Goal: Information Seeking & Learning: Find specific fact

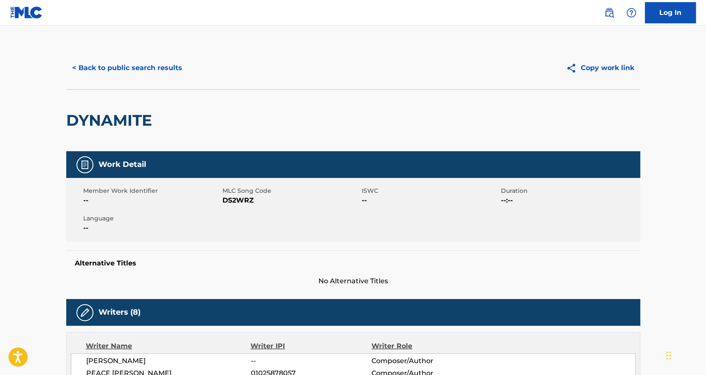
click at [121, 68] on button "< Back to public search results" at bounding box center [127, 67] width 122 height 21
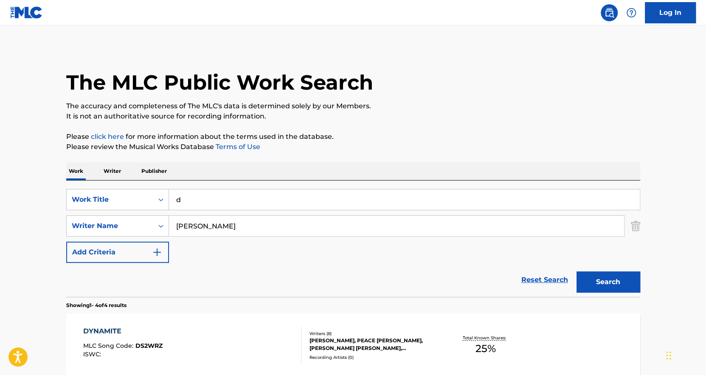
scroll to position [81, 0]
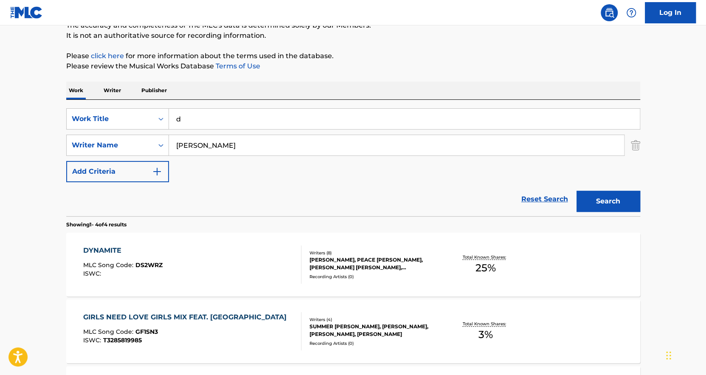
click at [215, 116] on input "d" at bounding box center [404, 119] width 471 height 20
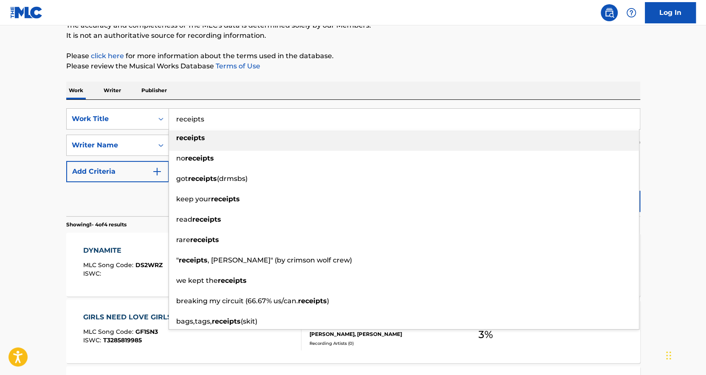
type input "receipts"
click at [193, 140] on strong "receipts" at bounding box center [190, 138] width 29 height 8
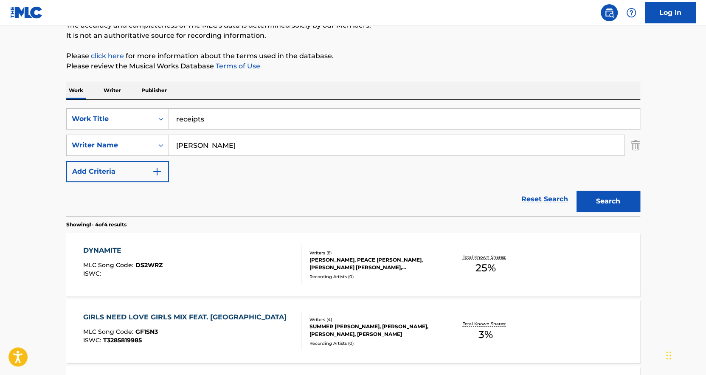
click at [208, 149] on input "[PERSON_NAME]" at bounding box center [396, 145] width 455 height 20
click at [251, 151] on input "[PERSON_NAME]" at bounding box center [396, 145] width 455 height 20
click at [251, 150] on input "[PERSON_NAME]" at bounding box center [396, 145] width 455 height 20
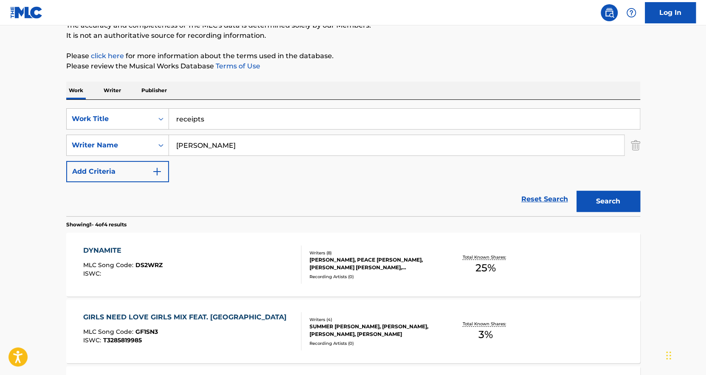
click at [250, 150] on input "[PERSON_NAME]" at bounding box center [396, 145] width 455 height 20
click at [249, 149] on input "[PERSON_NAME]" at bounding box center [396, 145] width 455 height 20
click at [237, 139] on input "[PERSON_NAME]" at bounding box center [396, 145] width 455 height 20
click at [236, 140] on input "[PERSON_NAME]" at bounding box center [396, 145] width 455 height 20
click at [236, 142] on input "[PERSON_NAME]" at bounding box center [396, 145] width 455 height 20
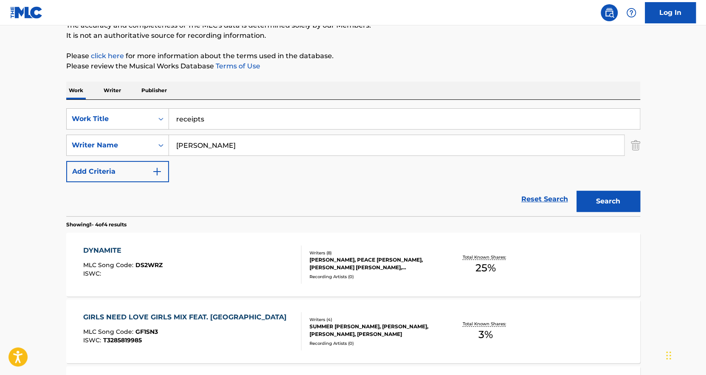
click at [223, 144] on input "[PERSON_NAME]" at bounding box center [396, 145] width 455 height 20
drag, startPoint x: 227, startPoint y: 148, endPoint x: 123, endPoint y: 141, distance: 103.8
click at [123, 141] on div "SearchWithCriteriace2cb37d-b8fa-4b41-b817-e59151aa3c02 Writer Name [PERSON_NAME]" at bounding box center [353, 145] width 574 height 21
type input "[PERSON_NAME]"
click at [621, 197] on button "Search" at bounding box center [609, 201] width 64 height 21
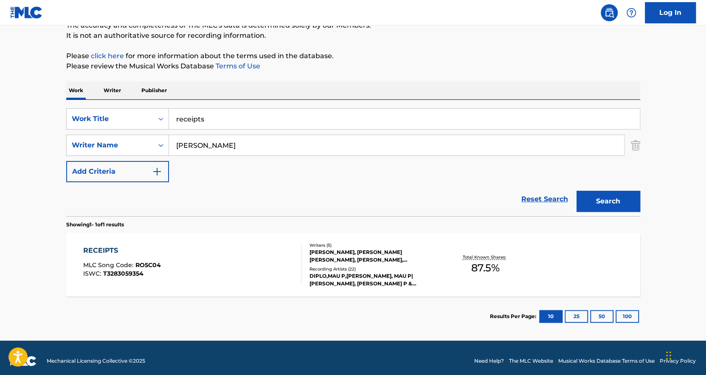
click at [453, 260] on div "Total Known Shares: 87.5 %" at bounding box center [486, 265] width 96 height 26
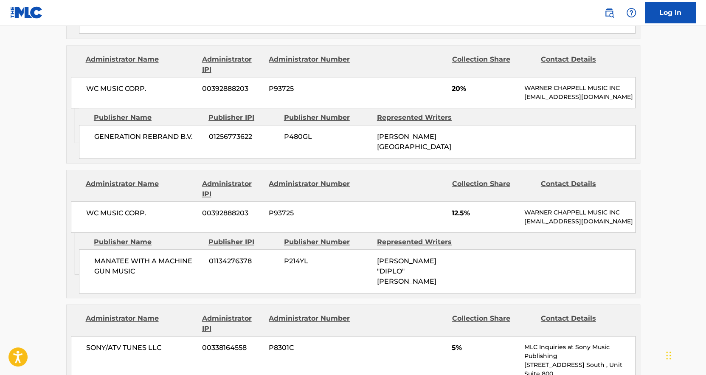
scroll to position [595, 0]
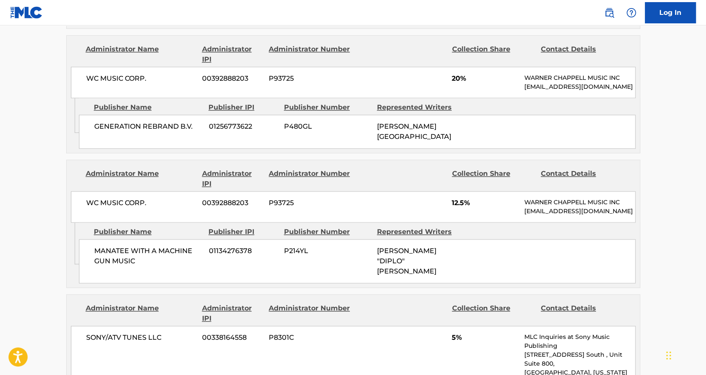
click at [675, 255] on main "< Back to public search results Copy work link RECEIPTS Work Detail Member Work…" at bounding box center [353, 114] width 706 height 1366
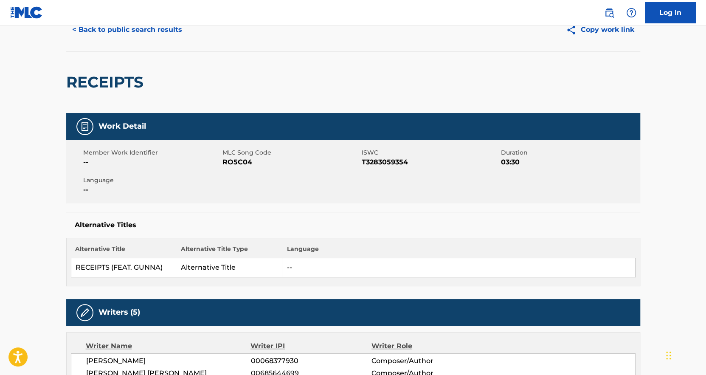
scroll to position [0, 0]
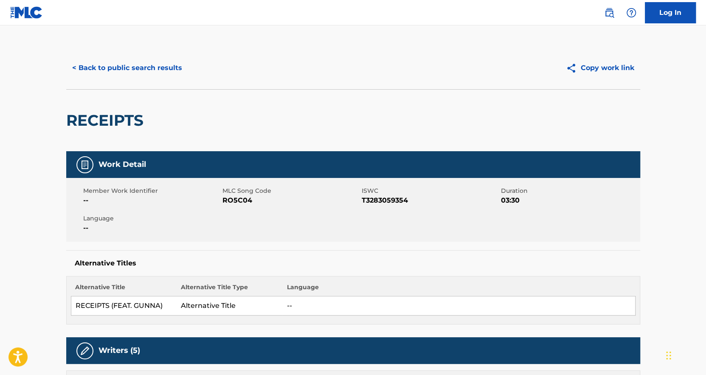
click at [104, 64] on button "< Back to public search results" at bounding box center [127, 67] width 122 height 21
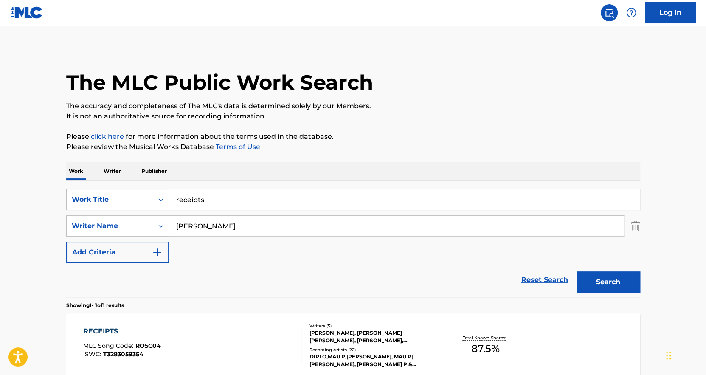
scroll to position [38, 0]
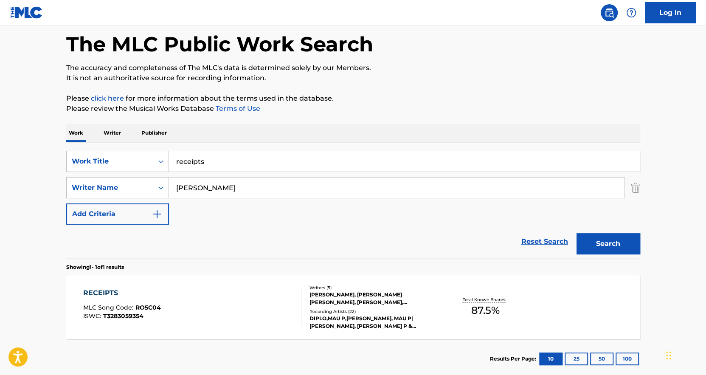
click at [201, 159] on input "receipts" at bounding box center [404, 161] width 471 height 20
click at [201, 158] on input "receipts" at bounding box center [404, 161] width 471 height 20
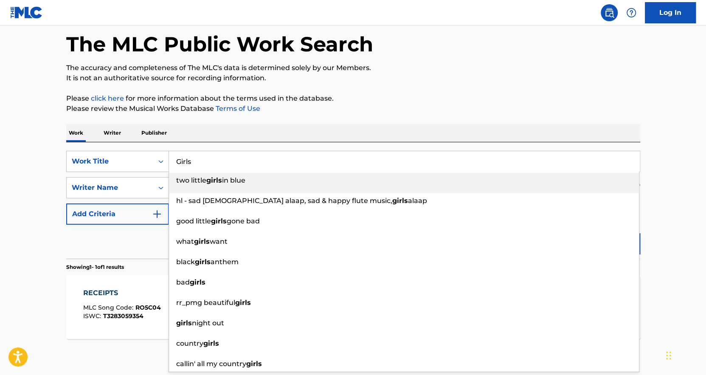
type input "Girls"
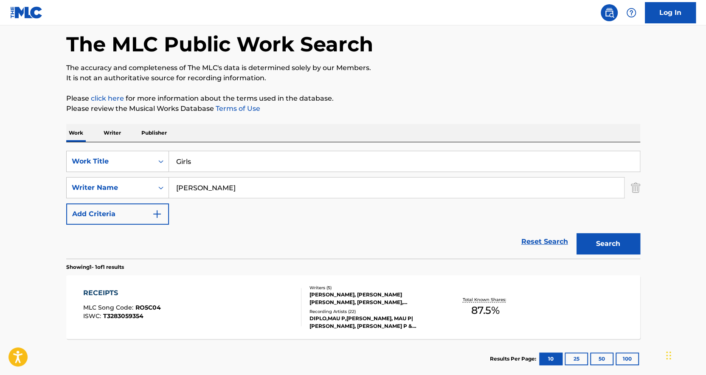
click at [177, 127] on div "Work Writer Publisher" at bounding box center [353, 133] width 574 height 18
click at [195, 185] on input "[PERSON_NAME]" at bounding box center [396, 188] width 455 height 20
paste input "[PERSON_NAME]"
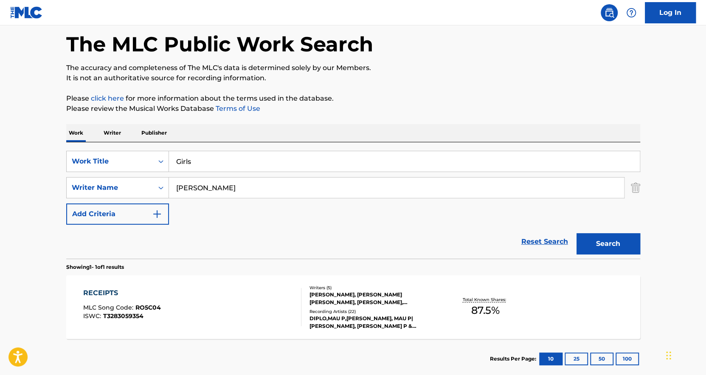
type input "[PERSON_NAME]"
click at [577, 233] on button "Search" at bounding box center [609, 243] width 64 height 21
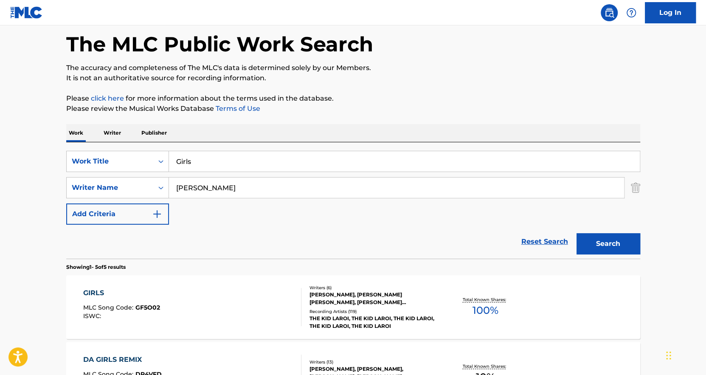
click at [446, 302] on div "Total Known Shares: 100 %" at bounding box center [486, 307] width 96 height 26
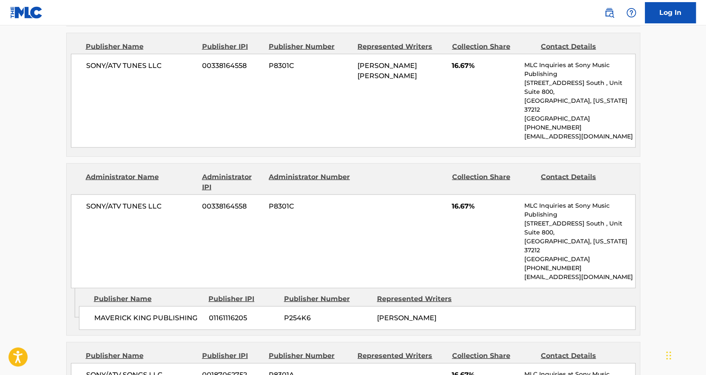
scroll to position [1147, 0]
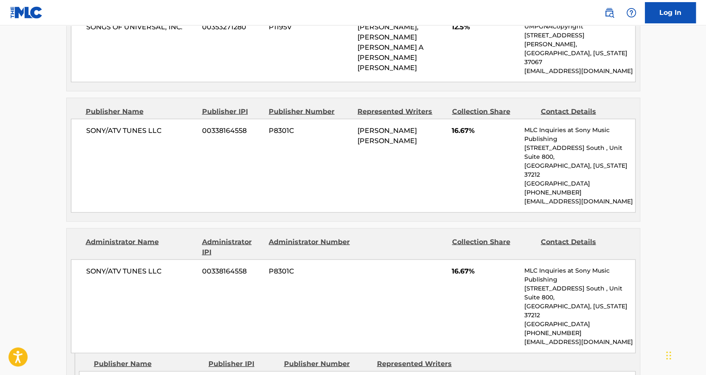
scroll to position [1104, 0]
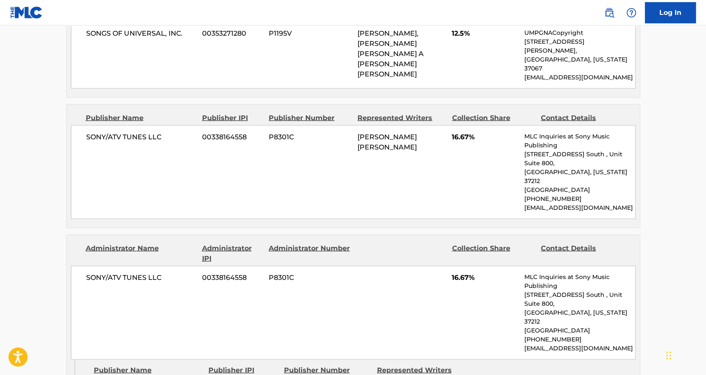
click at [639, 235] on div "Administrator Name Administrator IPI Administrator Number Collection Share Cont…" at bounding box center [353, 297] width 573 height 125
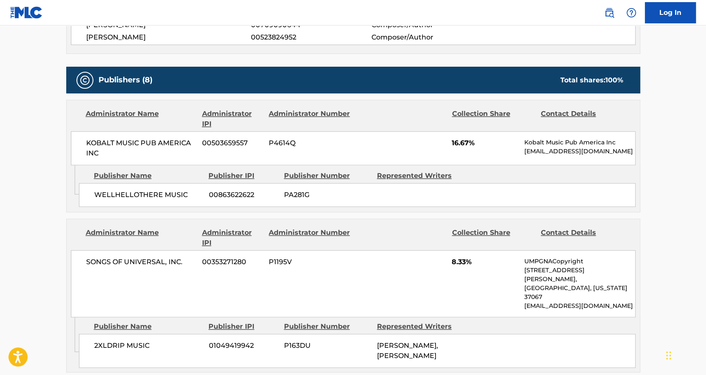
scroll to position [382, 0]
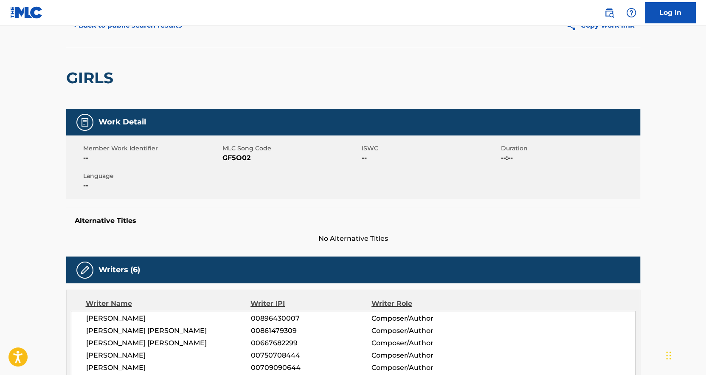
scroll to position [0, 0]
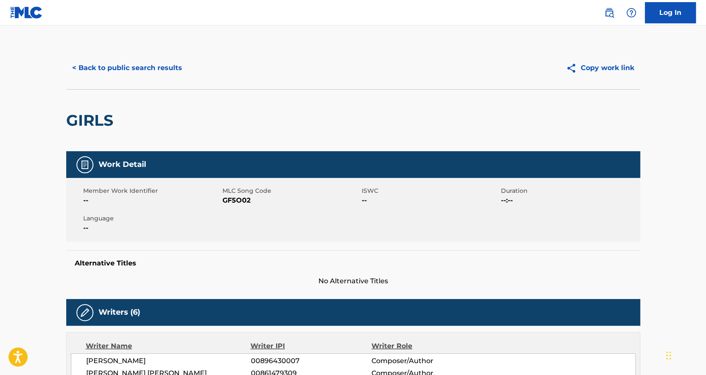
click at [165, 63] on button "< Back to public search results" at bounding box center [127, 67] width 122 height 21
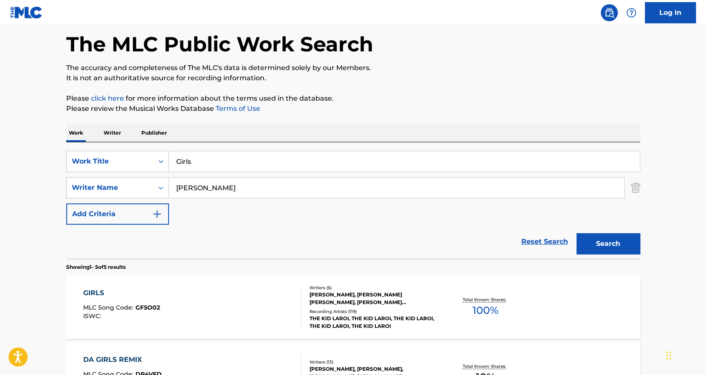
click at [210, 167] on input "Girls" at bounding box center [404, 161] width 471 height 20
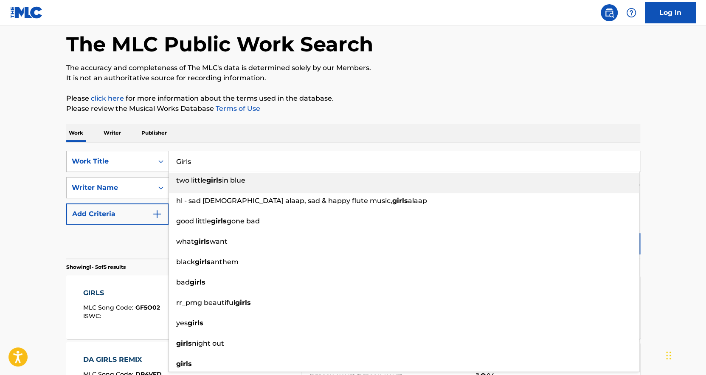
click at [210, 166] on input "Girls" at bounding box center [404, 161] width 471 height 20
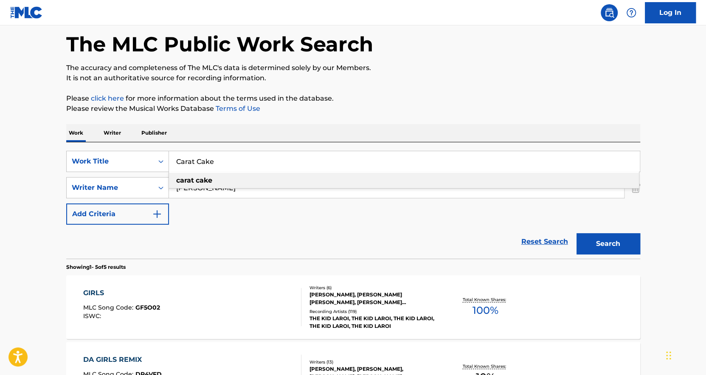
click at [205, 176] on div "carat cake" at bounding box center [404, 180] width 470 height 15
type input "carat cake"
click at [228, 213] on div "SearchWithCriteriade4b6b74-4944-4502-8451-96a3be7aec8e Work Title carat cake ca…" at bounding box center [353, 188] width 574 height 74
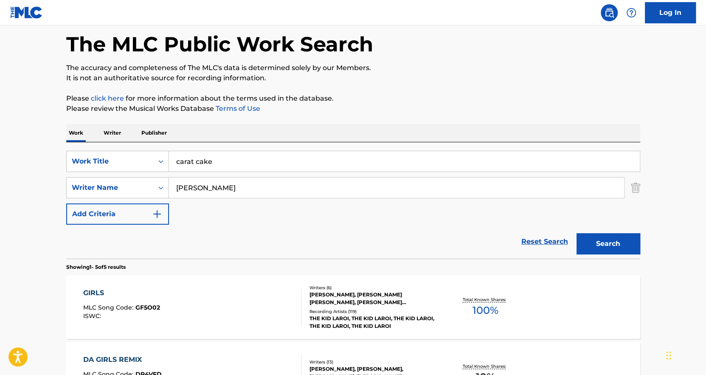
click at [223, 180] on input "[PERSON_NAME]" at bounding box center [396, 188] width 455 height 20
type input "[PERSON_NAME]"
click at [577, 233] on button "Search" at bounding box center [609, 243] width 64 height 21
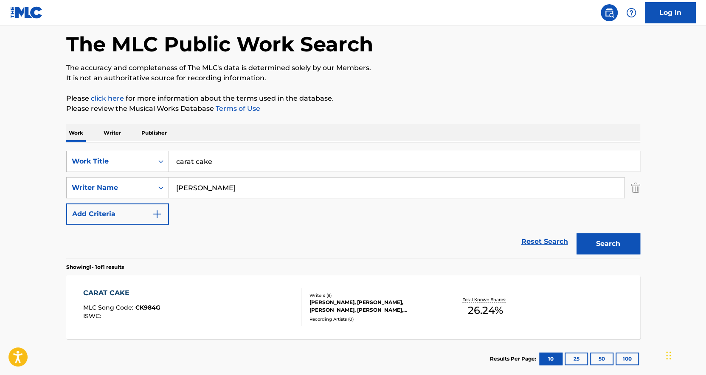
click at [440, 315] on div "Total Known Shares: 26.24 %" at bounding box center [486, 307] width 96 height 26
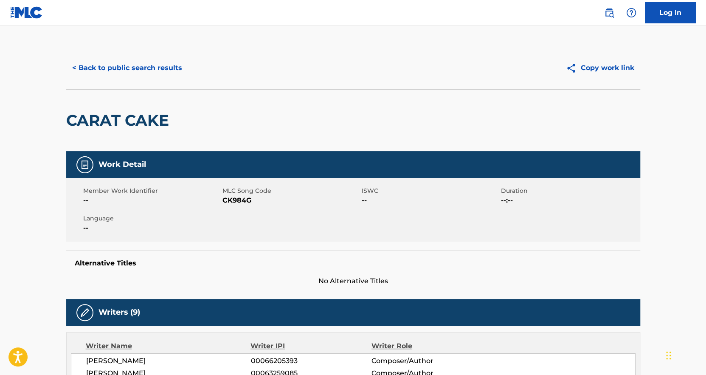
click at [141, 67] on button "< Back to public search results" at bounding box center [127, 67] width 122 height 21
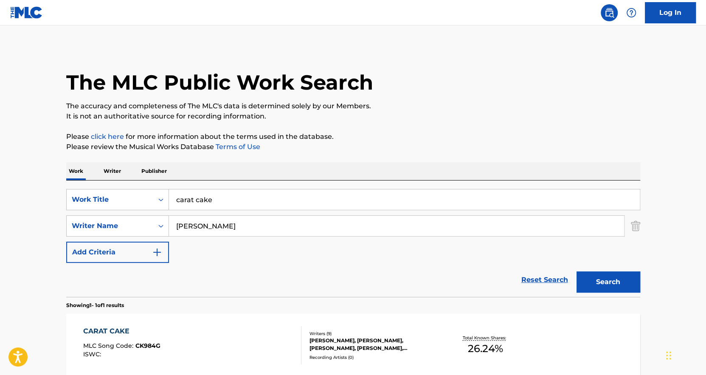
scroll to position [38, 0]
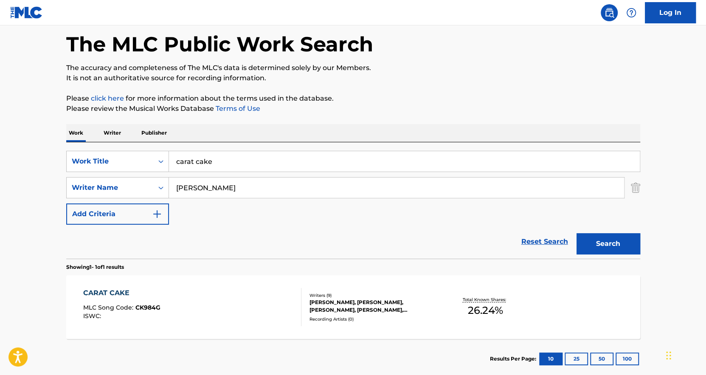
click at [238, 161] on input "carat cake" at bounding box center [404, 161] width 471 height 20
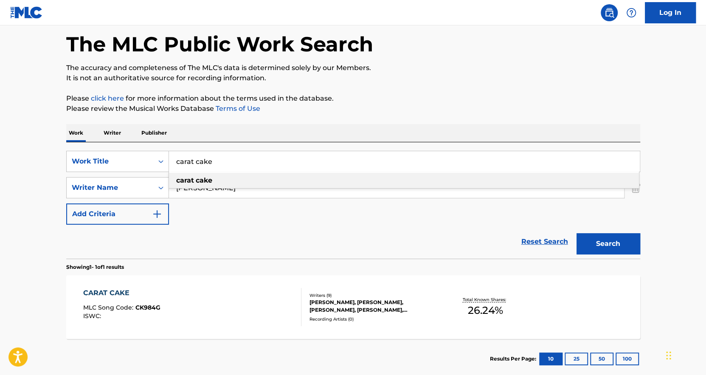
click at [237, 161] on input "carat cake" at bounding box center [404, 161] width 471 height 20
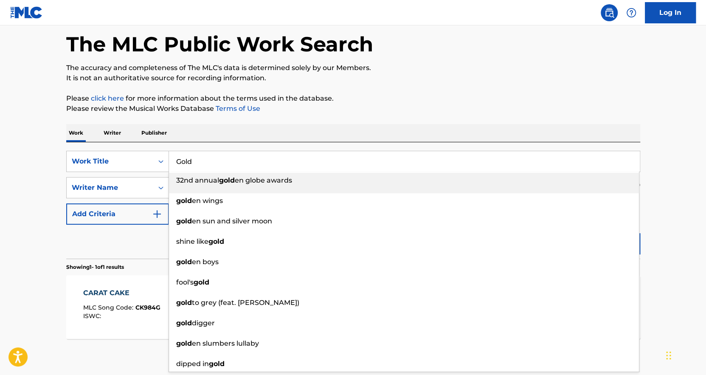
click at [237, 160] on input "Gold" at bounding box center [404, 161] width 471 height 20
type input "Gold"
click at [270, 127] on div "Work Writer Publisher" at bounding box center [353, 133] width 574 height 18
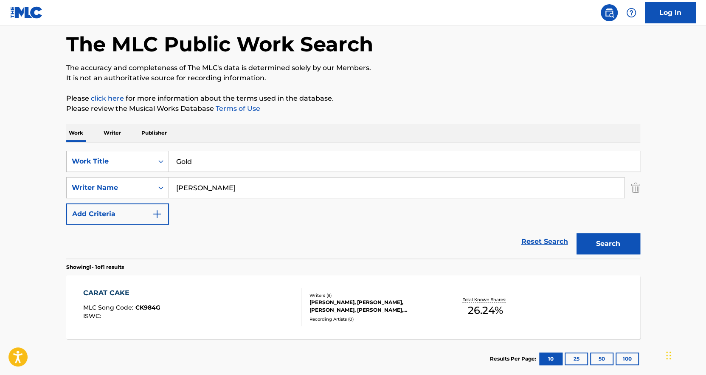
click at [212, 191] on input "[PERSON_NAME]" at bounding box center [396, 188] width 455 height 20
paste input "[PERSON_NAME]"
type input "[PERSON_NAME]"
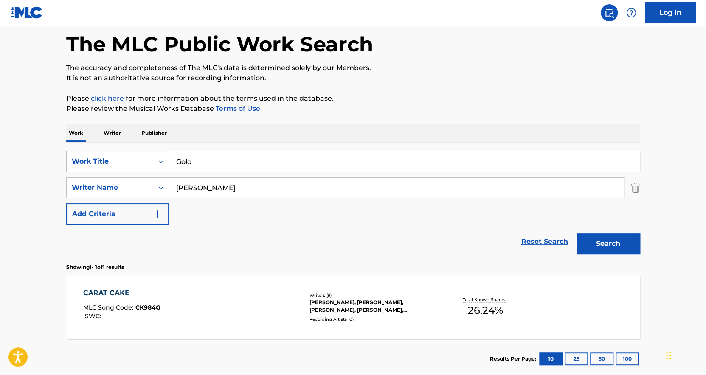
click at [577, 233] on button "Search" at bounding box center [609, 243] width 64 height 21
click at [441, 318] on div "Total Known Shares: 33.33 %" at bounding box center [486, 307] width 96 height 26
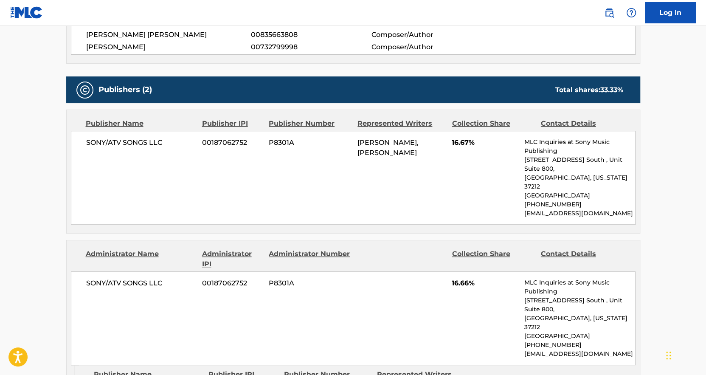
scroll to position [340, 0]
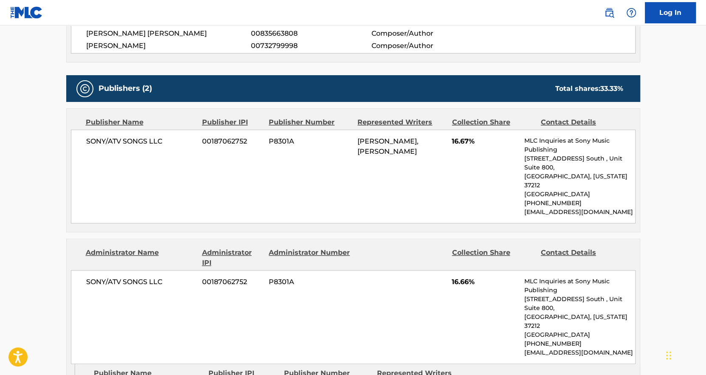
click at [688, 161] on main "< Back to public search results Copy work link GOLD Work Detail Member Work Ide…" at bounding box center [353, 92] width 706 height 813
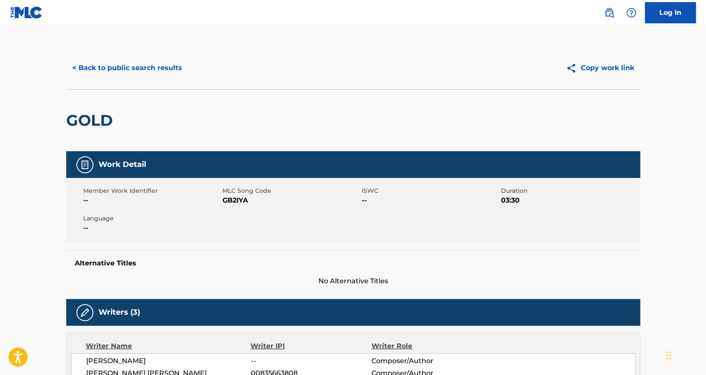
click at [90, 68] on button "< Back to public search results" at bounding box center [127, 67] width 122 height 21
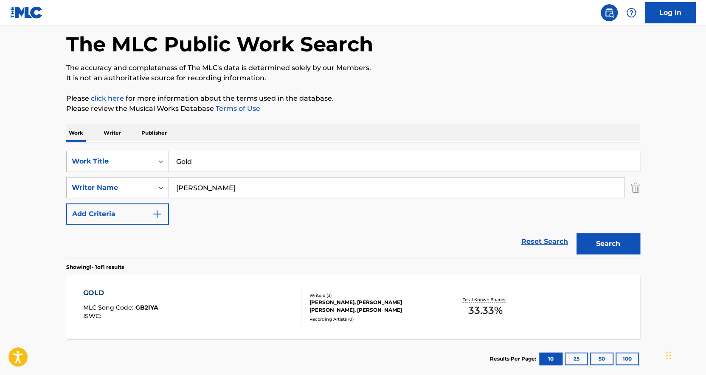
click at [234, 152] on input "Gold" at bounding box center [404, 161] width 471 height 20
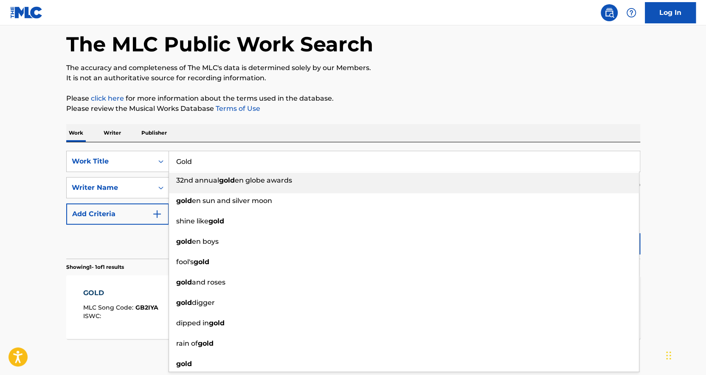
click at [234, 157] on input "Gold" at bounding box center [404, 161] width 471 height 20
click at [234, 158] on input "Gold" at bounding box center [404, 161] width 471 height 20
click at [233, 159] on input "Gold" at bounding box center [404, 161] width 471 height 20
click at [233, 167] on input "Gold" at bounding box center [404, 161] width 471 height 20
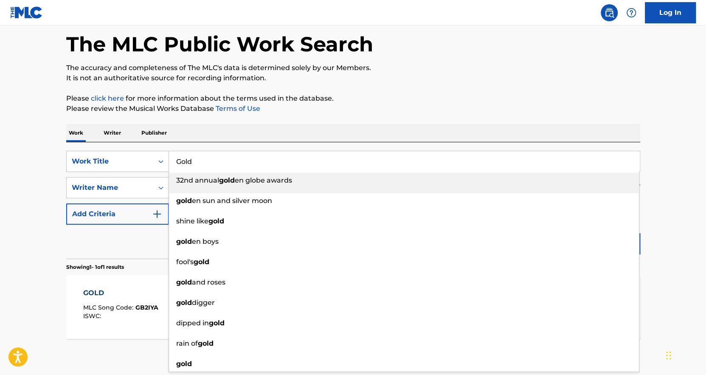
click at [231, 166] on input "Gold" at bounding box center [404, 161] width 471 height 20
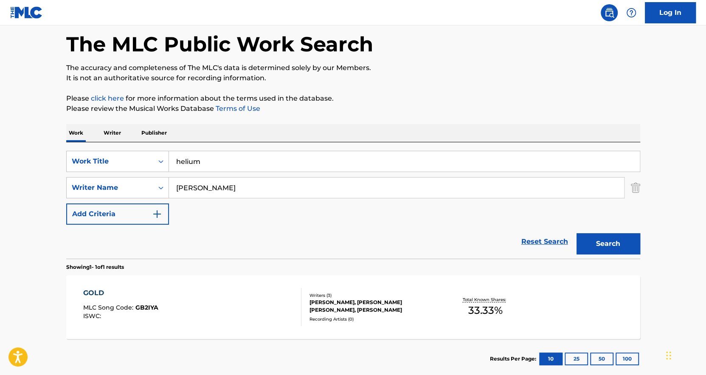
type input "helium"
click at [211, 189] on input "[PERSON_NAME]" at bounding box center [396, 188] width 455 height 20
paste input "[PERSON_NAME]"
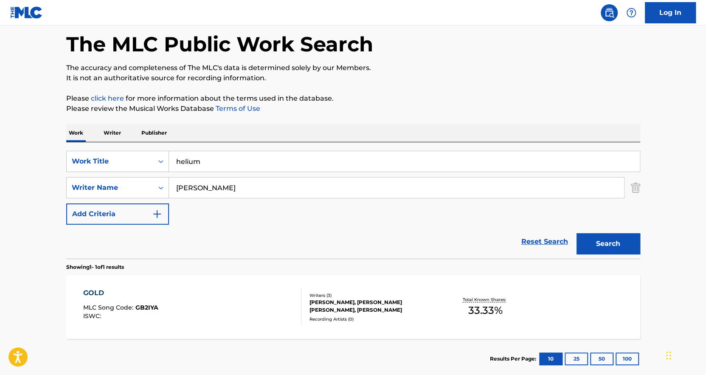
drag, startPoint x: 585, startPoint y: 241, endPoint x: 579, endPoint y: 243, distance: 7.0
click at [585, 241] on button "Search" at bounding box center [609, 243] width 64 height 21
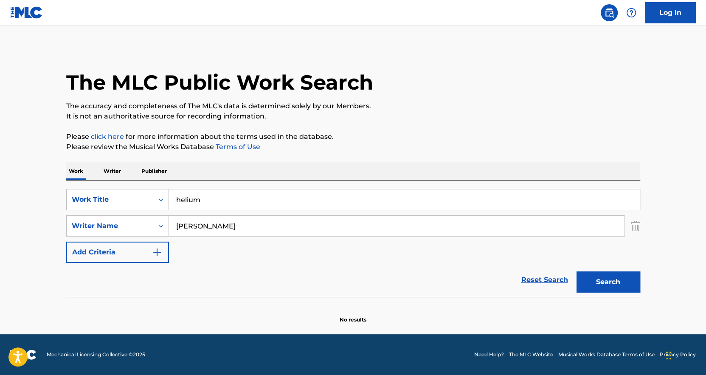
scroll to position [0, 0]
click at [253, 226] on input "[PERSON_NAME]" at bounding box center [396, 226] width 455 height 20
click at [254, 226] on input "[PERSON_NAME]" at bounding box center [396, 226] width 455 height 20
paste input "lex Pall"
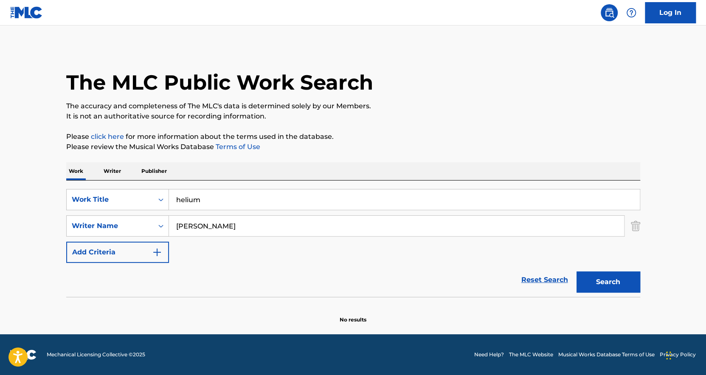
type input "[PERSON_NAME]"
click at [597, 274] on button "Search" at bounding box center [609, 281] width 64 height 21
click at [221, 195] on input "helium" at bounding box center [404, 199] width 471 height 20
click at [220, 195] on input "helium" at bounding box center [404, 199] width 471 height 20
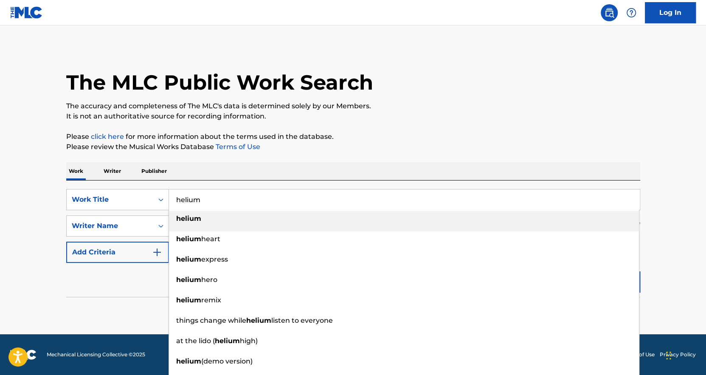
click at [220, 195] on input "helium" at bounding box center [404, 199] width 471 height 20
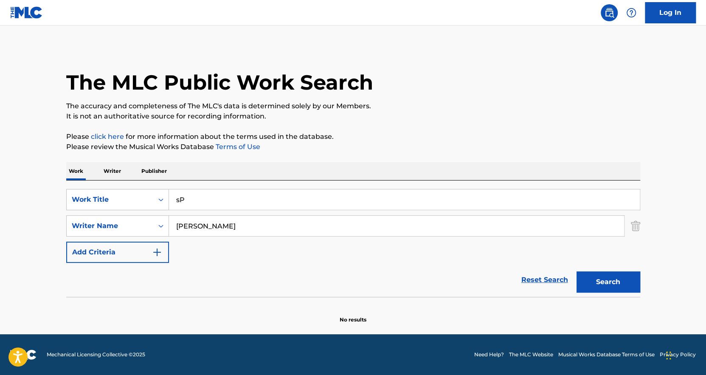
type input "s"
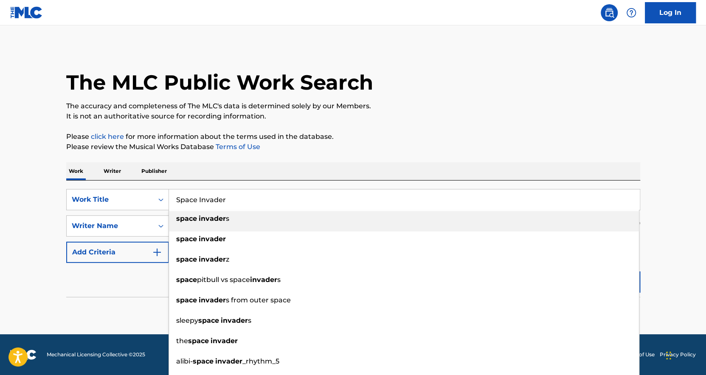
type input "Space Invader"
click at [230, 164] on div "Work Writer Publisher" at bounding box center [353, 171] width 574 height 18
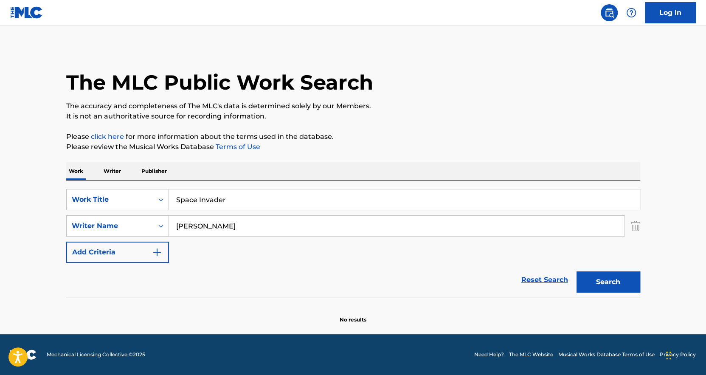
click at [182, 240] on div "SearchWithCriteriade4b6b74-4944-4502-8451-96a3be7aec8e Work Title Space Invader…" at bounding box center [353, 226] width 574 height 74
click at [184, 231] on input "[PERSON_NAME]" at bounding box center [396, 226] width 455 height 20
paste input "[PERSON_NAME]"
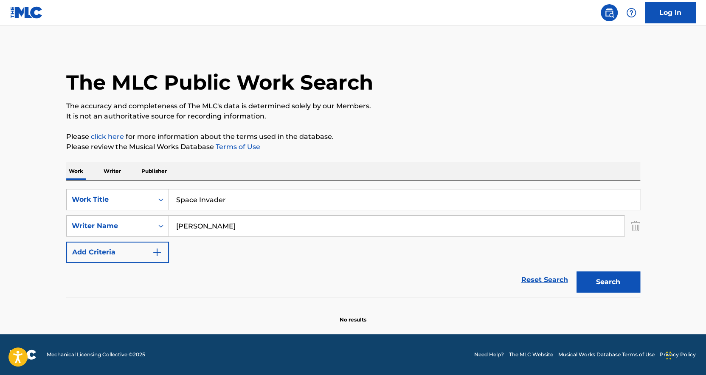
type input "[PERSON_NAME]"
click at [619, 283] on button "Search" at bounding box center [609, 281] width 64 height 21
